Goal: Task Accomplishment & Management: Manage account settings

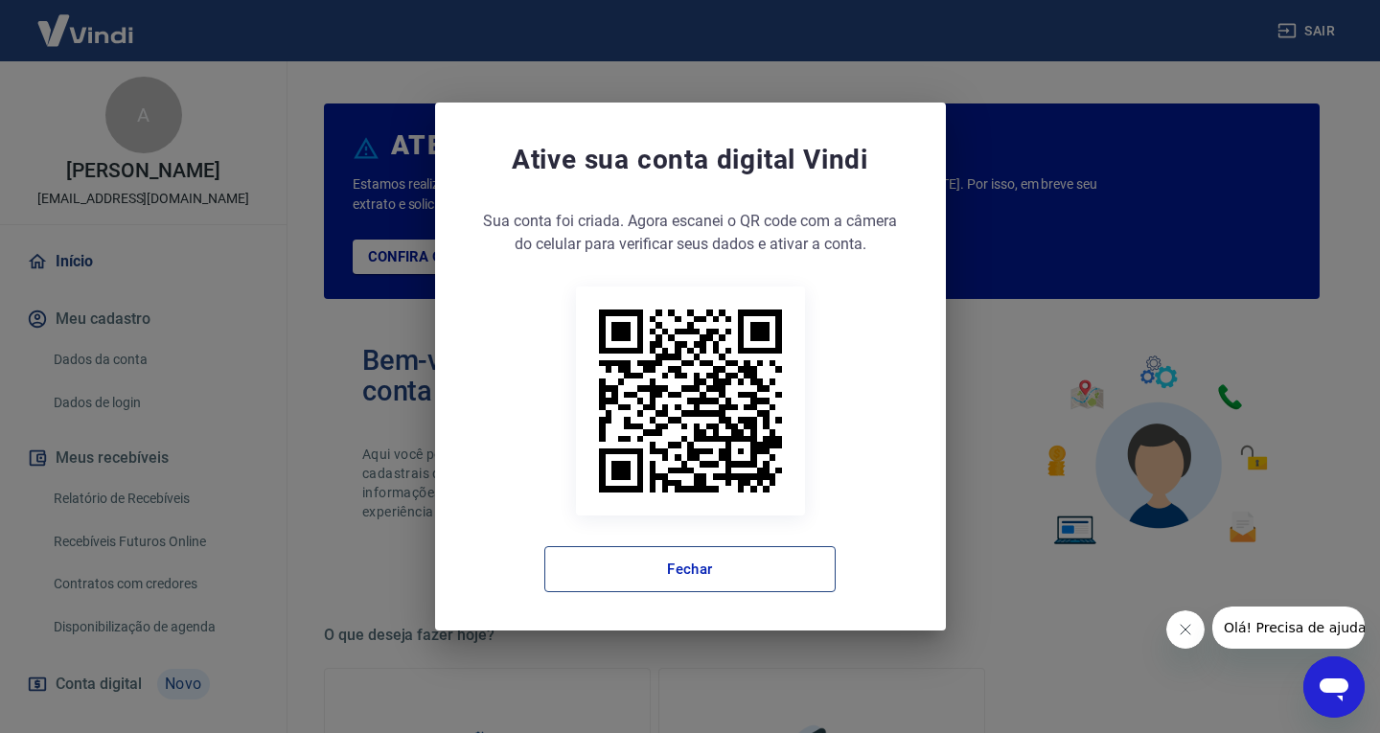
click at [752, 577] on button "Fechar" at bounding box center [689, 569] width 291 height 46
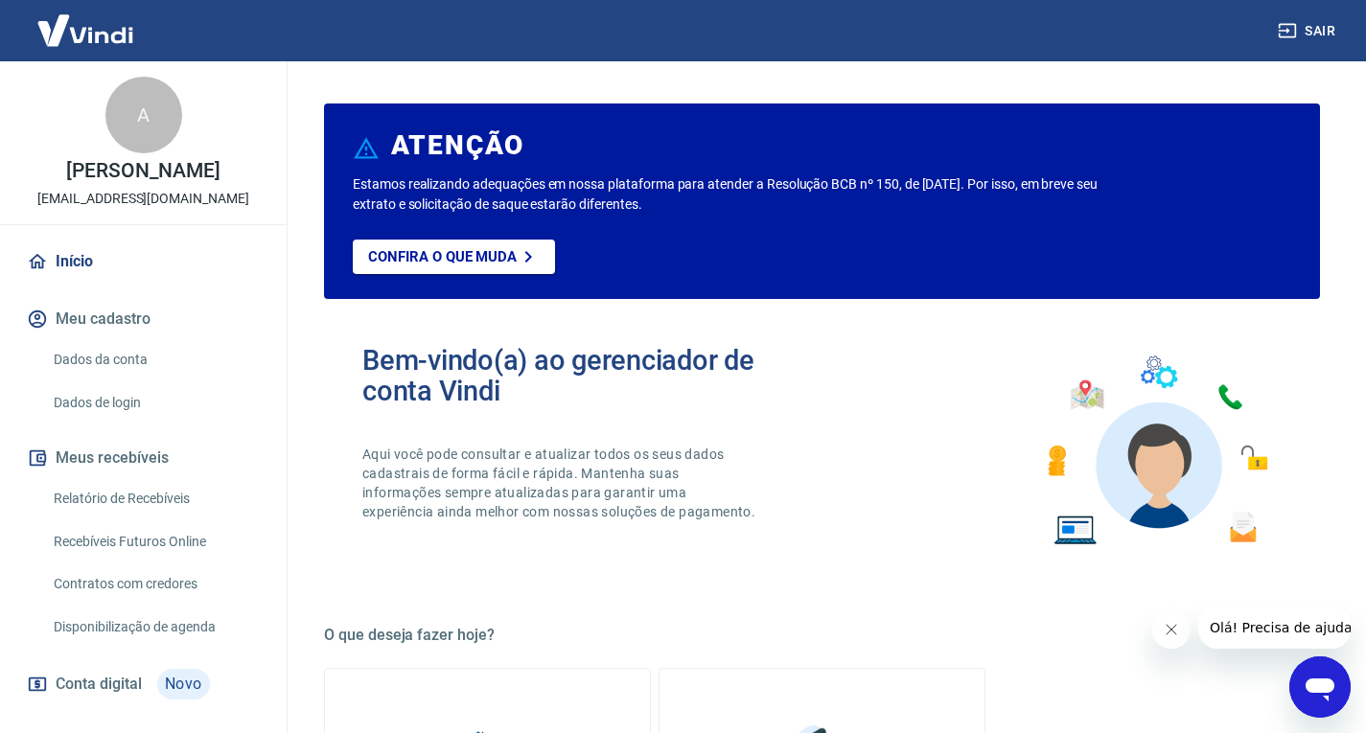
drag, startPoint x: 169, startPoint y: 511, endPoint x: 150, endPoint y: 524, distance: 23.4
click at [169, 511] on link "Relatório de Recebíveis" at bounding box center [155, 498] width 218 height 39
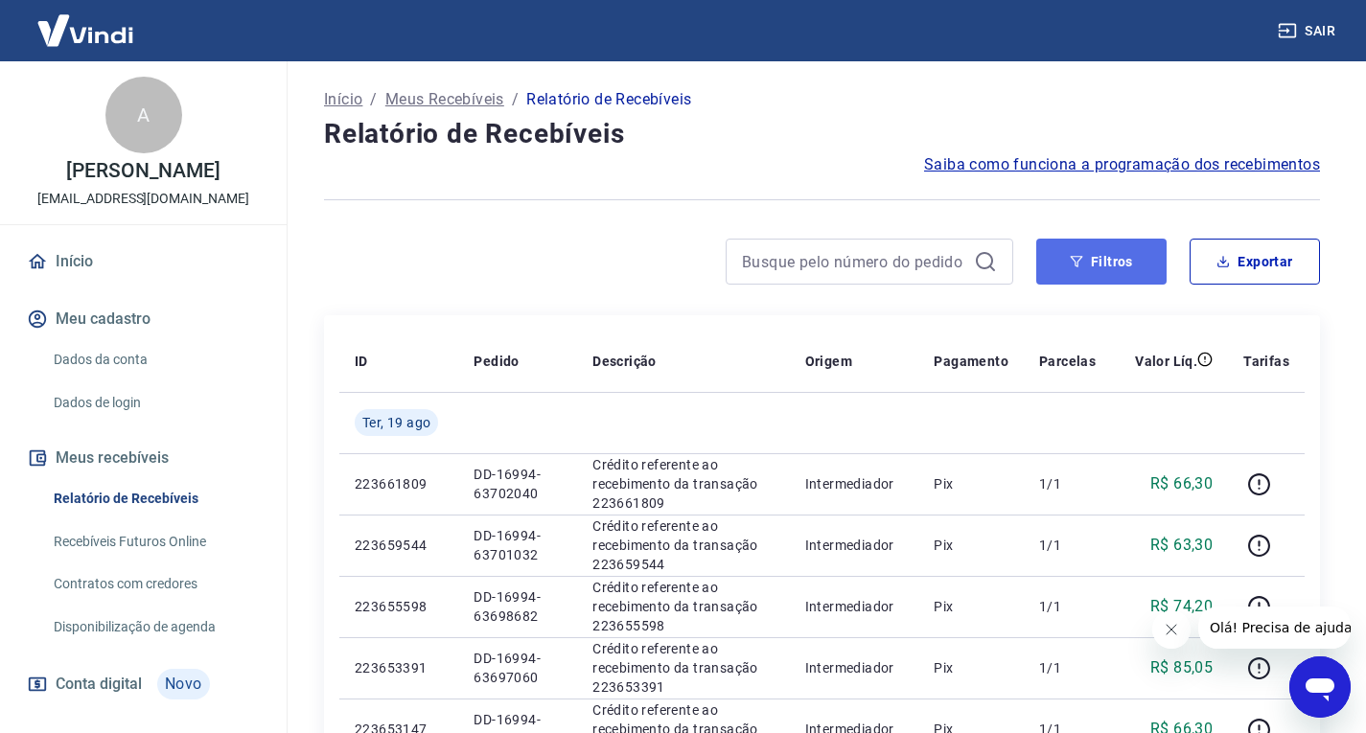
click at [1096, 261] on button "Filtros" at bounding box center [1101, 262] width 130 height 46
click at [1084, 274] on button "Filtros" at bounding box center [1101, 262] width 130 height 46
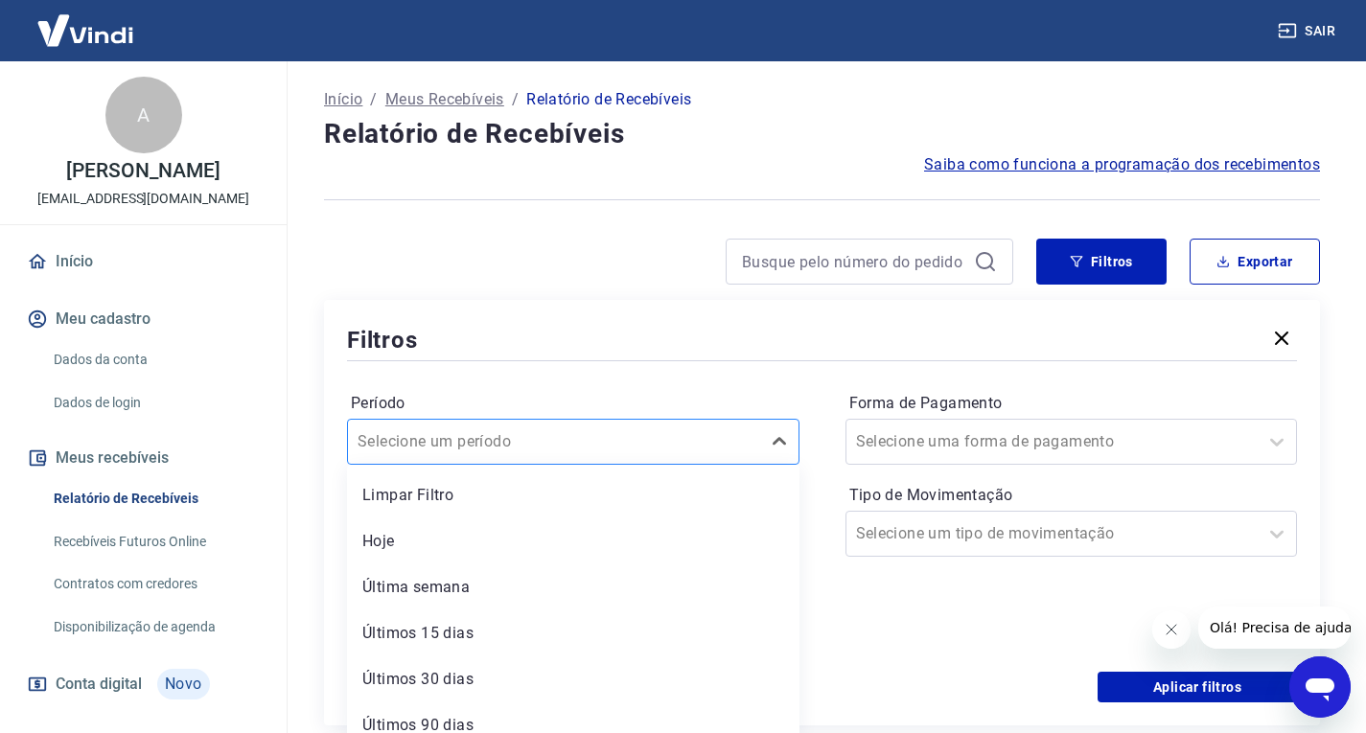
click at [754, 442] on div "Selecione um período" at bounding box center [573, 442] width 452 height 46
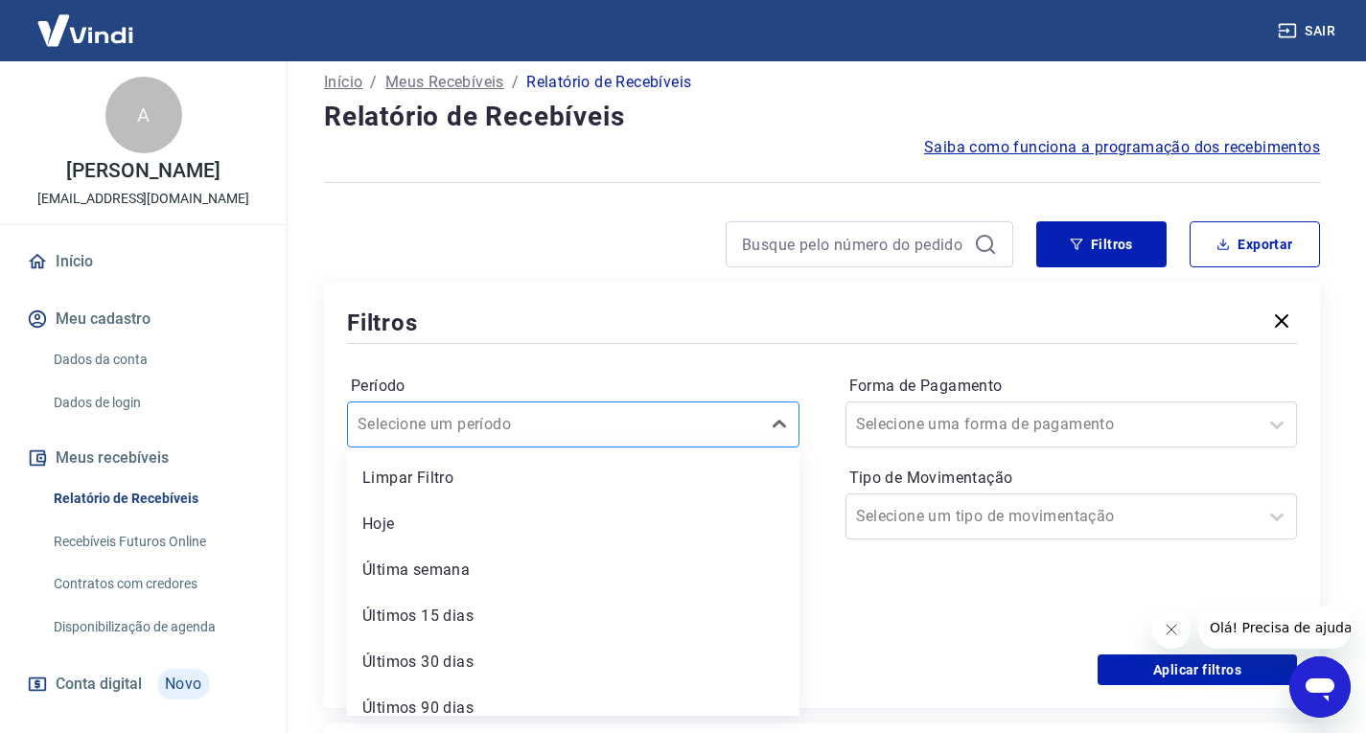
scroll to position [19, 0]
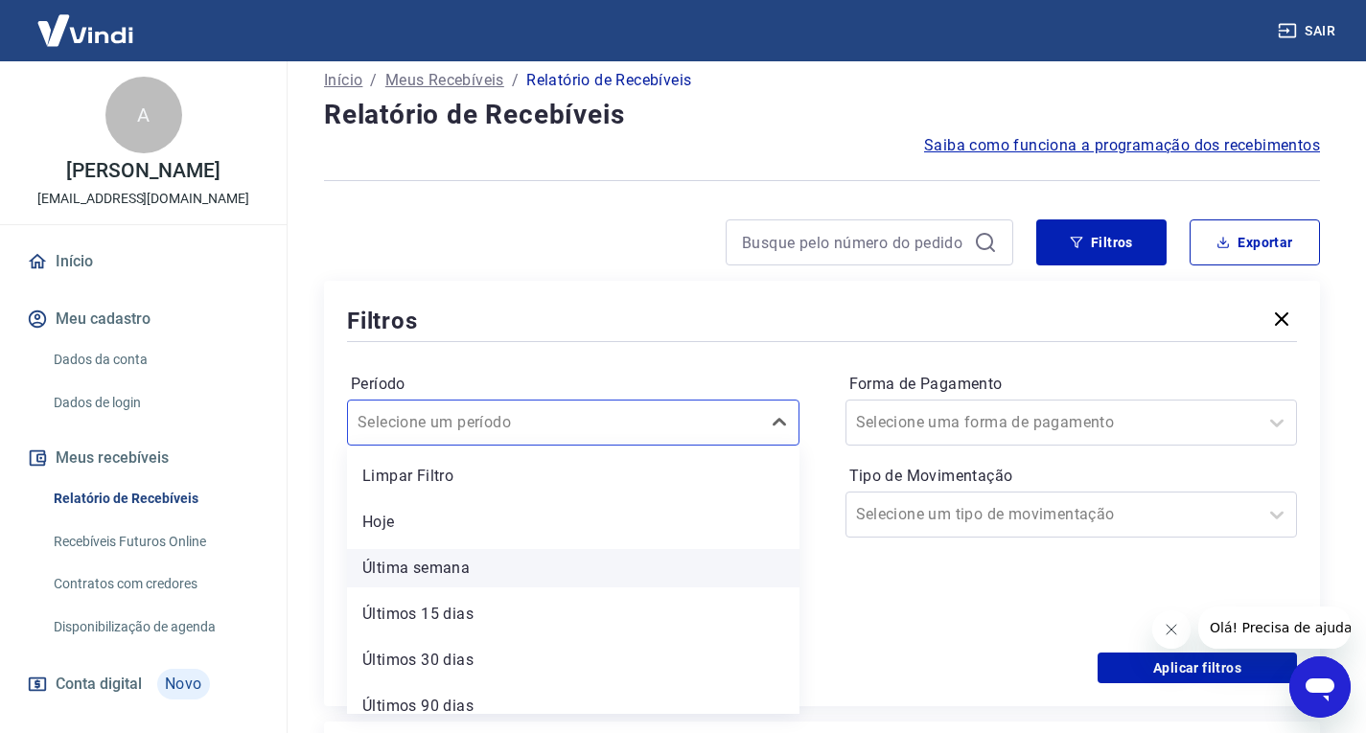
click at [653, 574] on div "Última semana" at bounding box center [573, 568] width 452 height 38
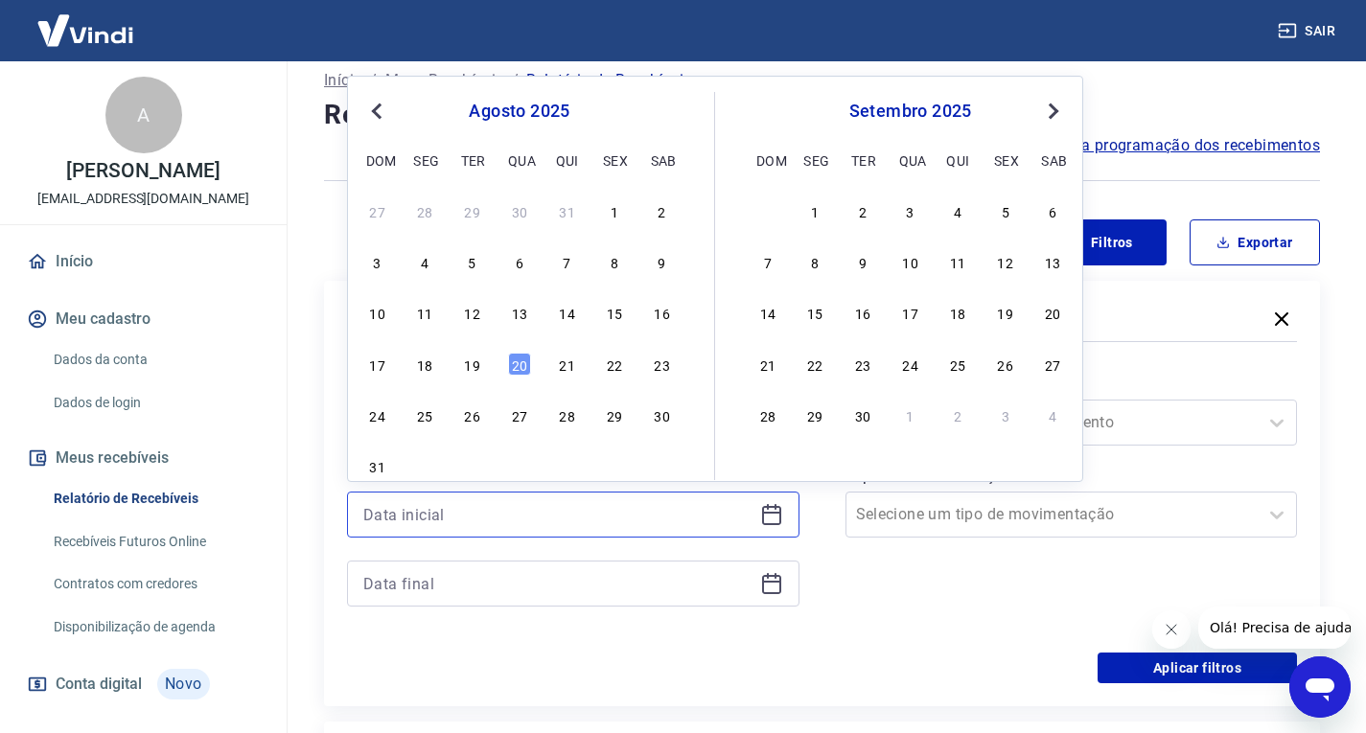
click at [498, 516] on input at bounding box center [557, 514] width 389 height 29
click at [483, 370] on div "17 18 19 20 21 22 23" at bounding box center [519, 364] width 312 height 28
click at [477, 365] on div "19" at bounding box center [472, 364] width 23 height 23
type input "[DATE]"
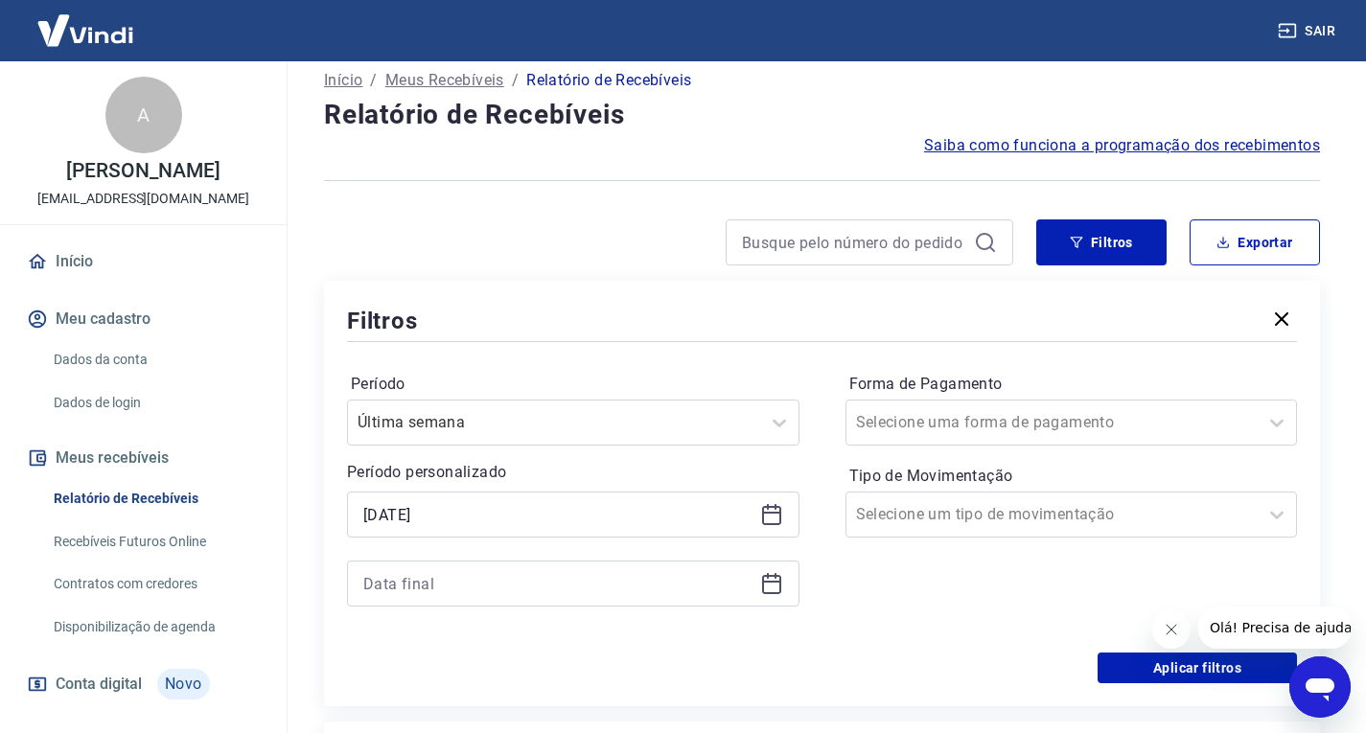
click at [603, 599] on div at bounding box center [573, 584] width 452 height 46
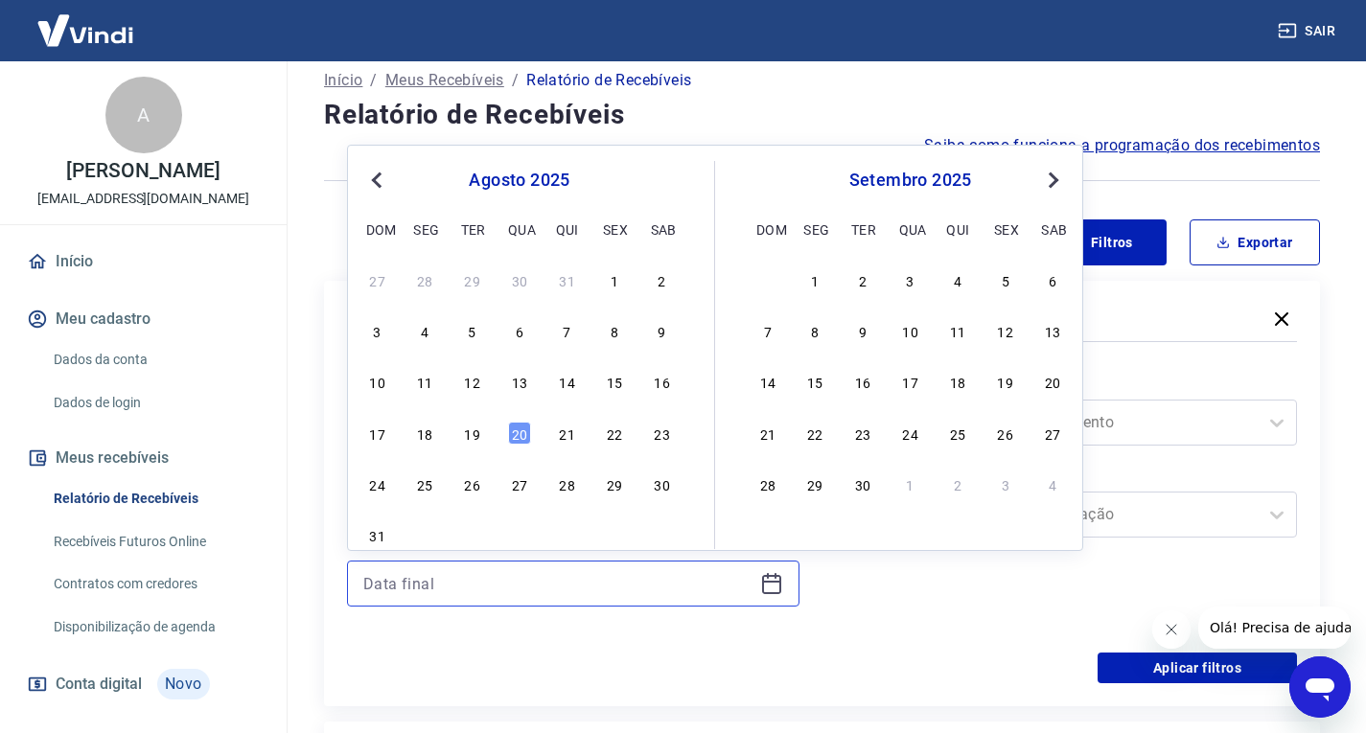
click at [533, 574] on input at bounding box center [557, 583] width 389 height 29
click at [473, 442] on div "19" at bounding box center [472, 433] width 23 height 23
type input "[DATE]"
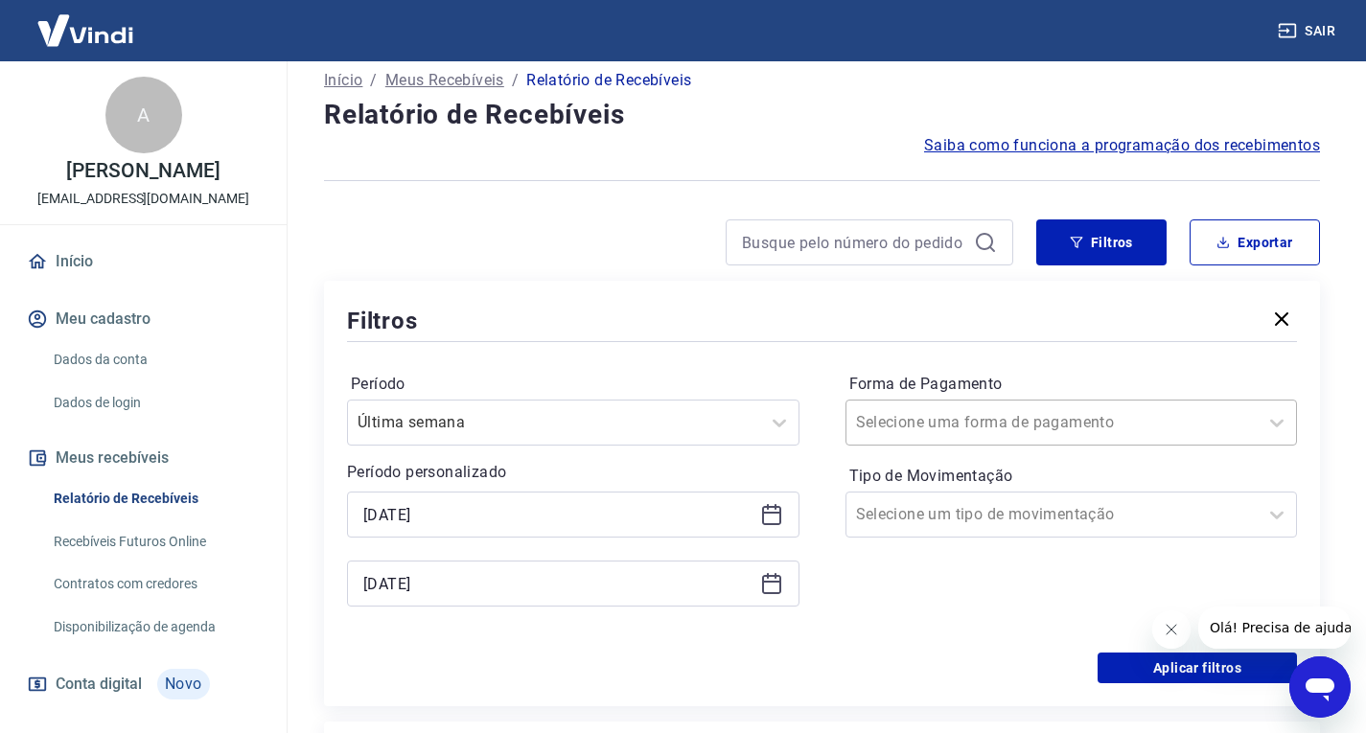
click at [1115, 426] on div at bounding box center [1052, 422] width 393 height 27
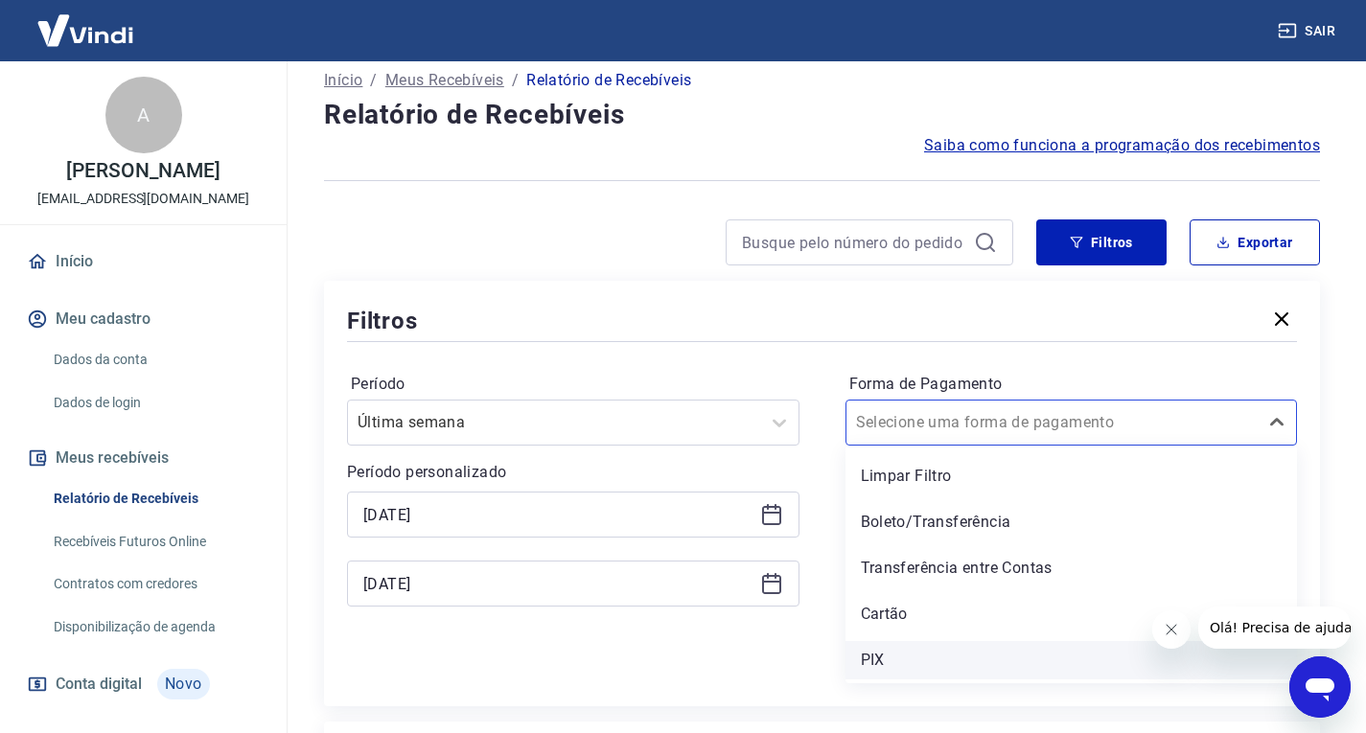
click at [917, 668] on div "PIX" at bounding box center [1071, 660] width 452 height 38
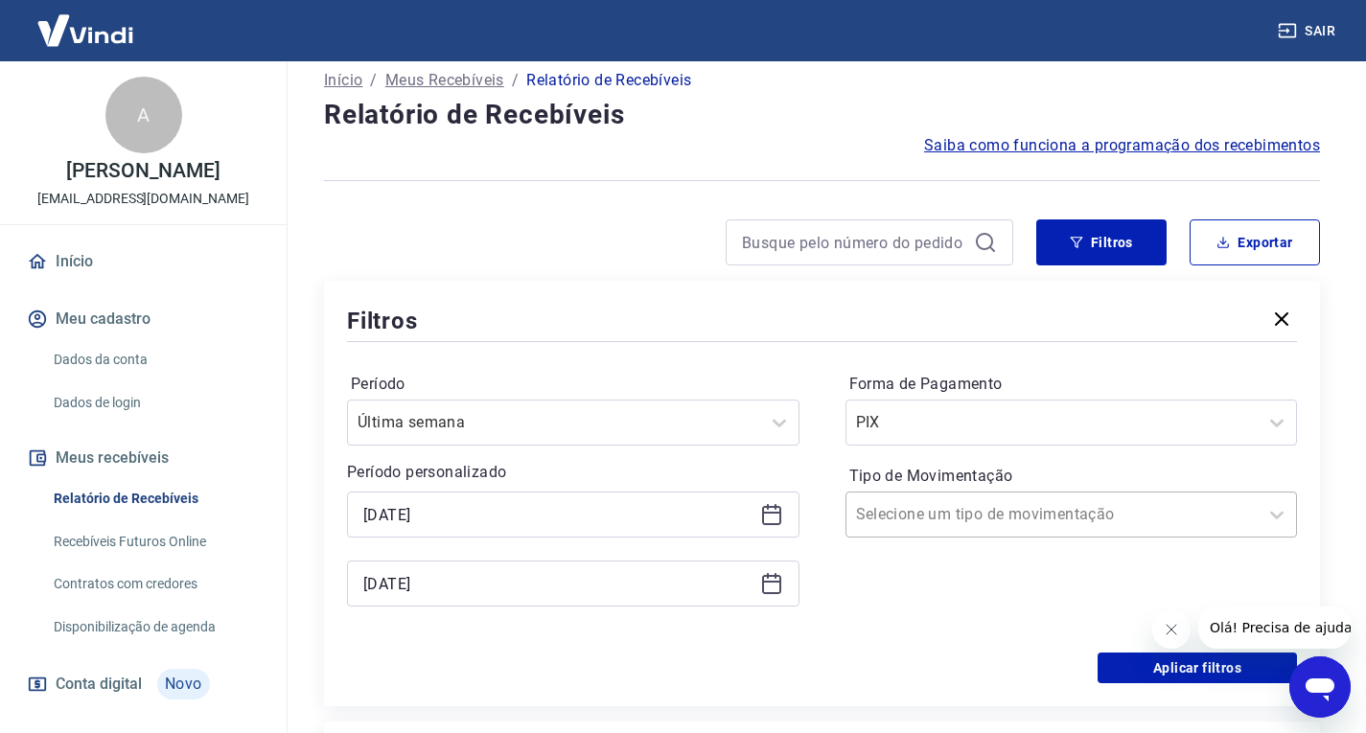
click at [1063, 506] on div at bounding box center [1052, 514] width 393 height 27
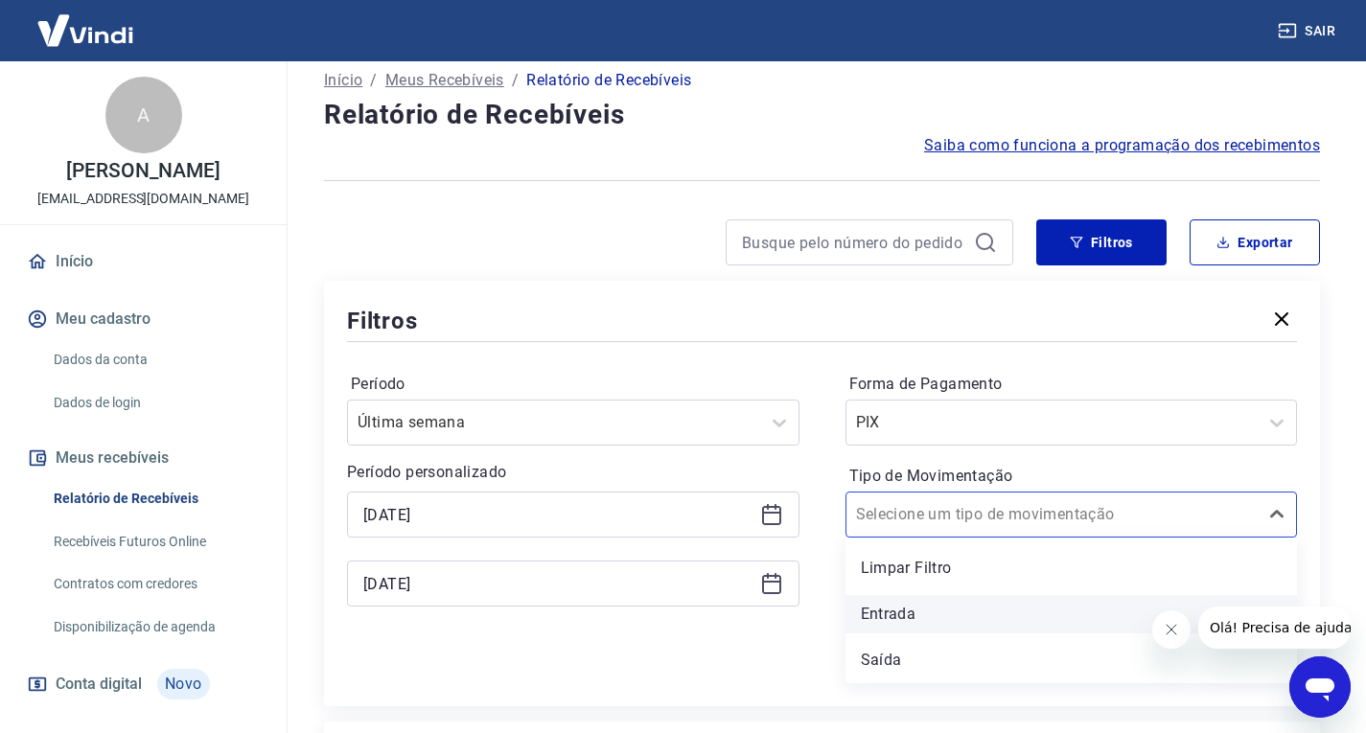
click at [988, 613] on div "Entrada" at bounding box center [1071, 614] width 452 height 38
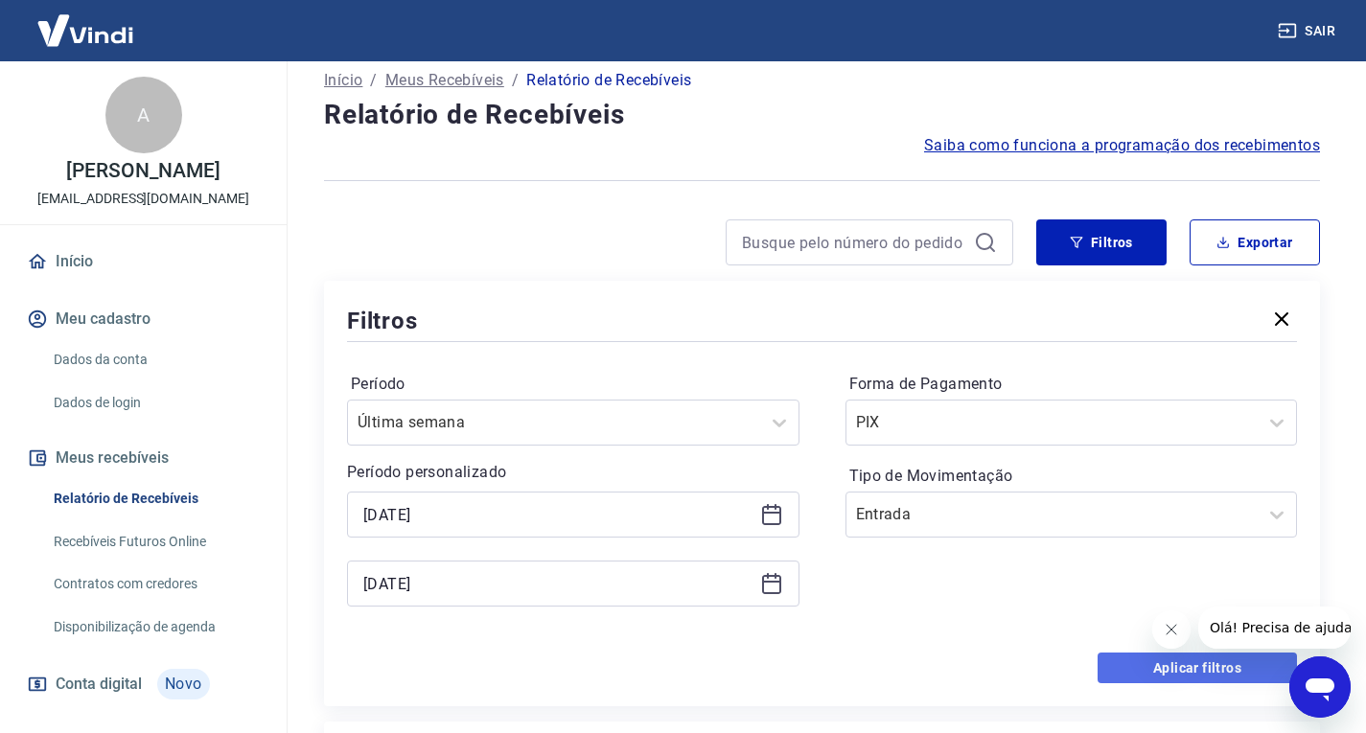
click at [1213, 672] on button "Aplicar filtros" at bounding box center [1196, 668] width 199 height 31
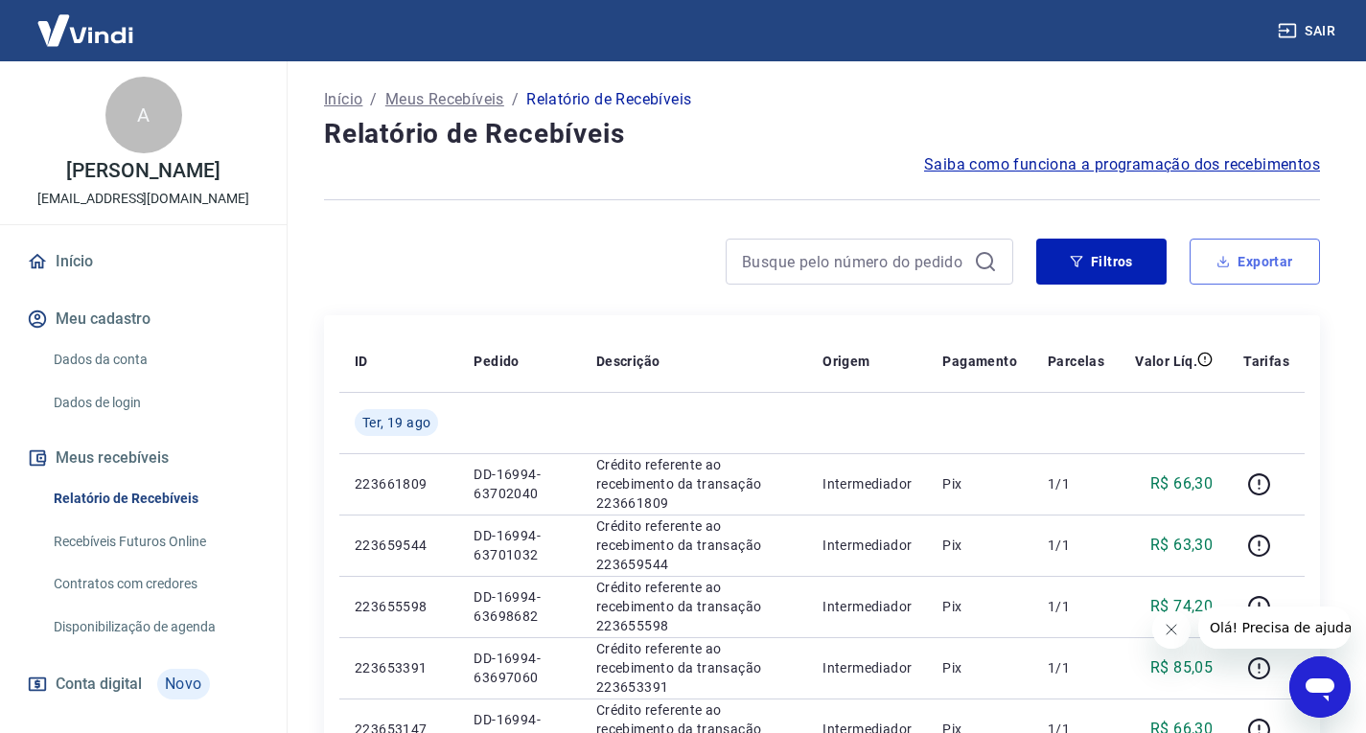
click at [1252, 284] on button "Exportar" at bounding box center [1254, 262] width 130 height 46
type input "[DATE]"
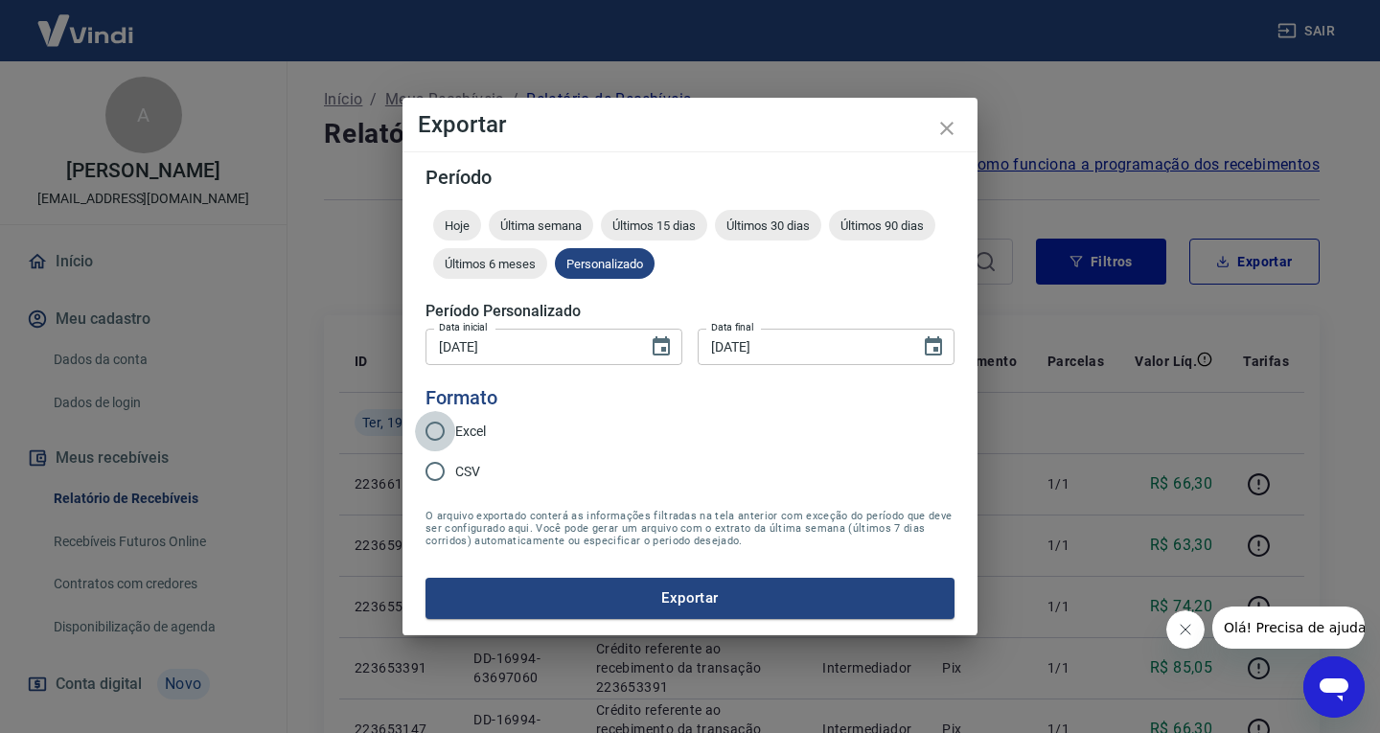
click at [439, 438] on input "Excel" at bounding box center [435, 431] width 40 height 40
radio input "true"
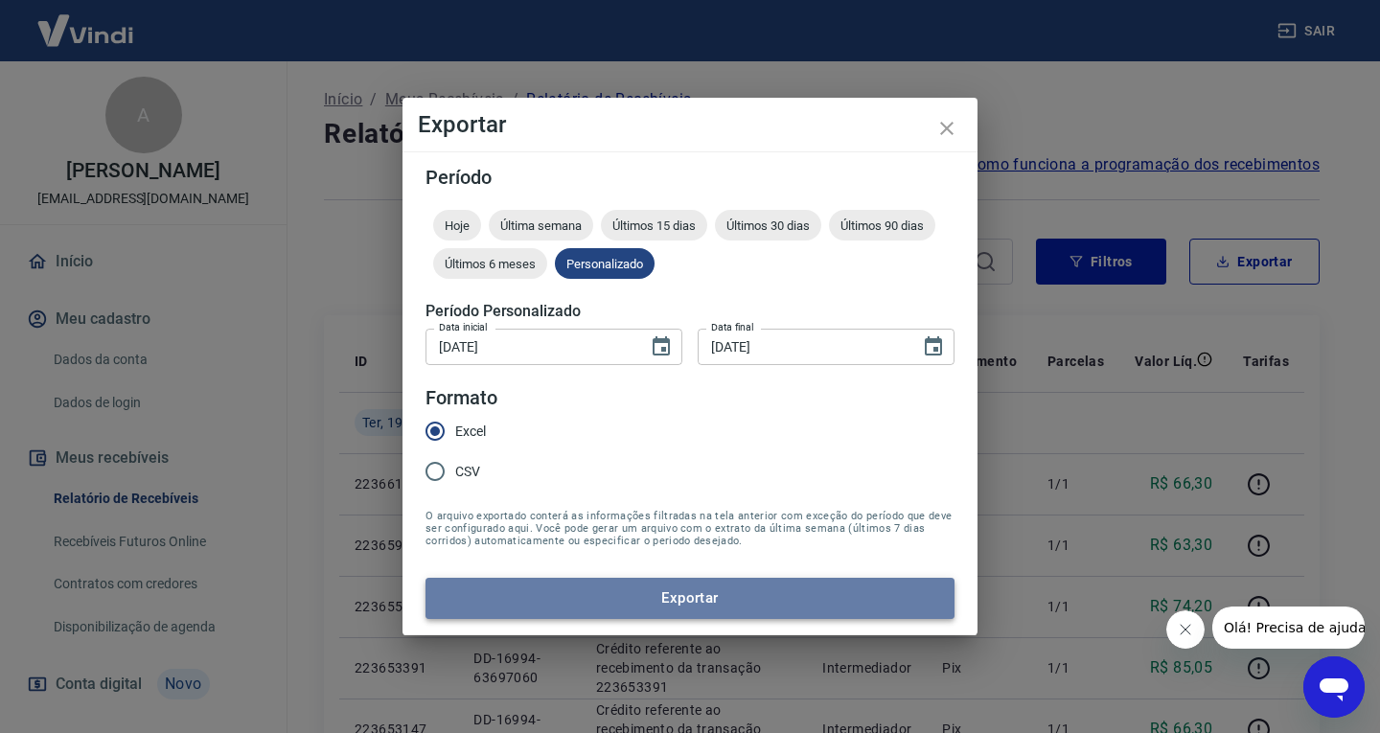
click at [719, 592] on button "Exportar" at bounding box center [690, 598] width 529 height 40
